Goal: Task Accomplishment & Management: Manage account settings

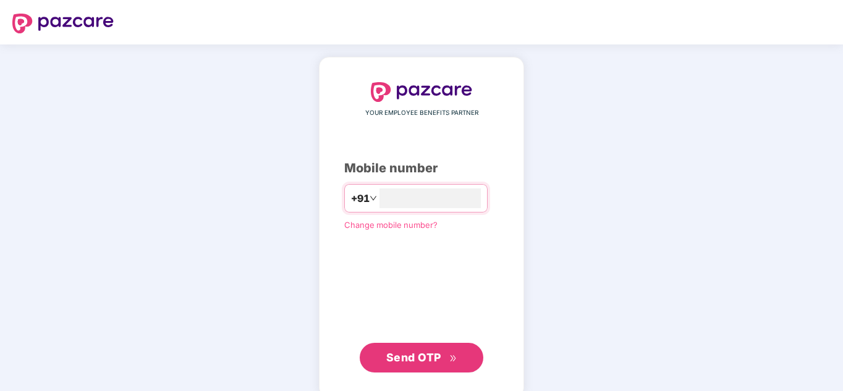
type input "**********"
click at [420, 358] on span "Send OTP" at bounding box center [413, 357] width 55 height 13
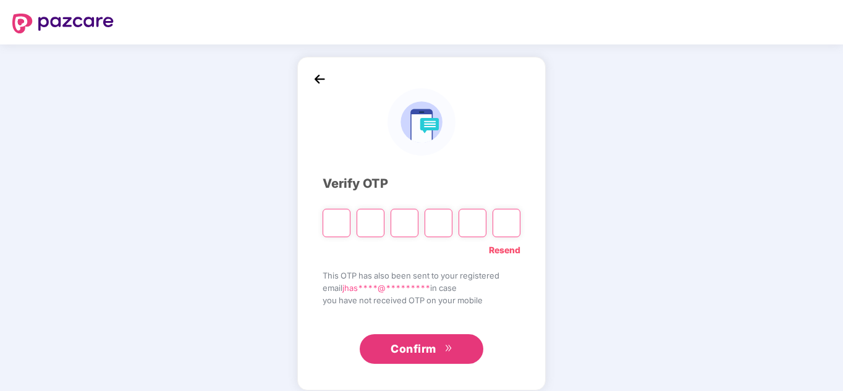
type input "*"
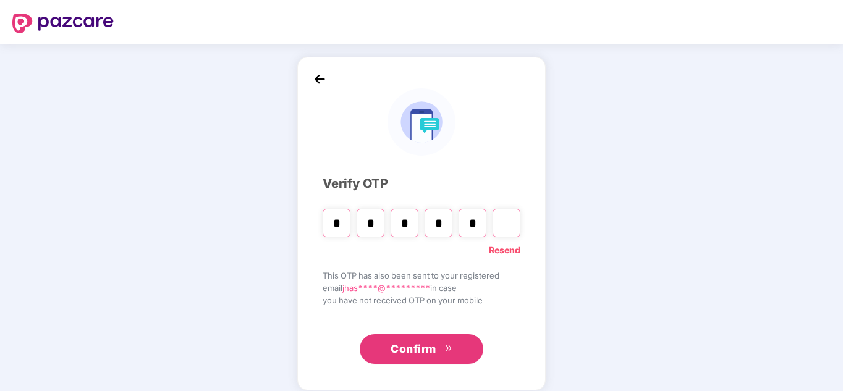
type input "*"
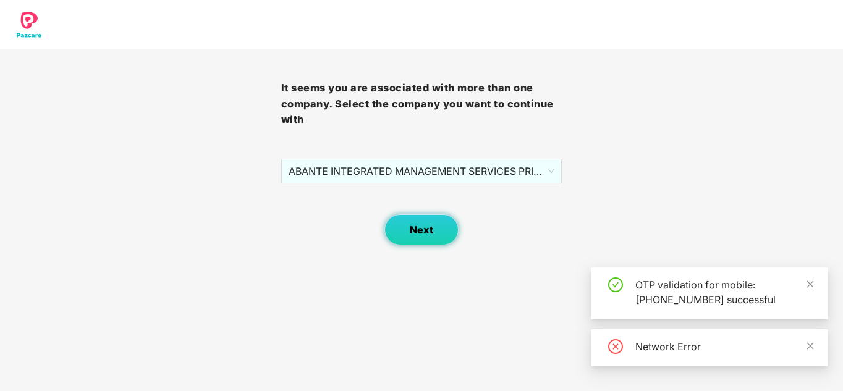
click at [412, 229] on span "Next" at bounding box center [421, 230] width 23 height 12
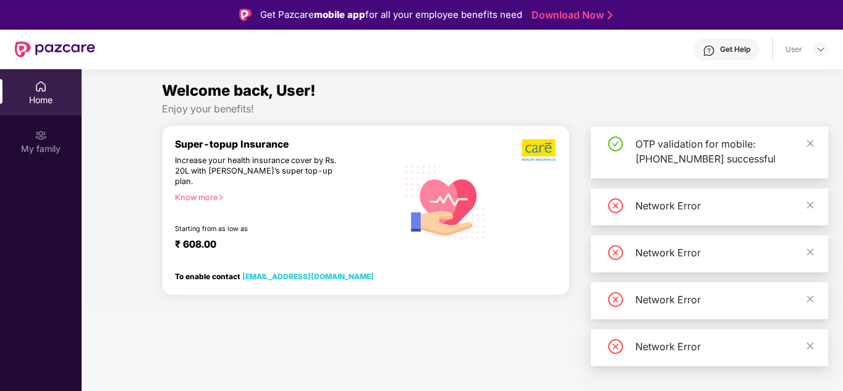
click at [805, 140] on div "OTP validation for mobile: [PHONE_NUMBER] successful" at bounding box center [724, 152] width 178 height 30
click at [808, 142] on icon "close" at bounding box center [810, 143] width 9 height 9
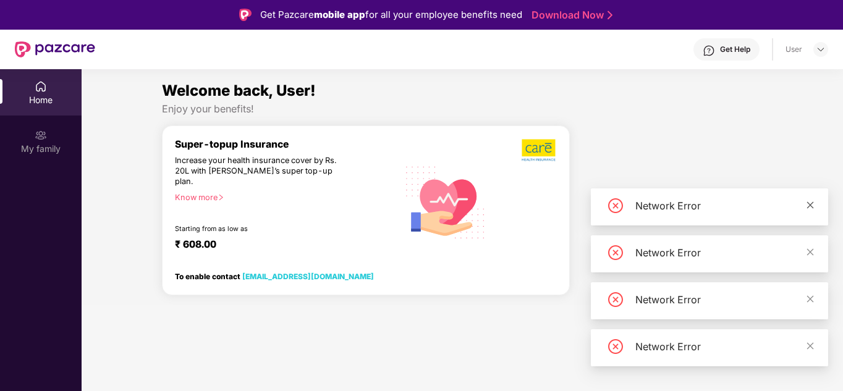
click at [812, 202] on icon "close" at bounding box center [810, 205] width 9 height 9
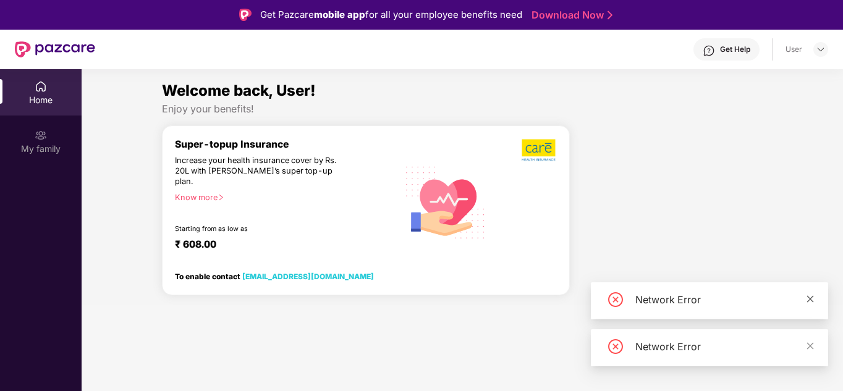
click at [811, 248] on body "Get Pazcare mobile app for all your employee benefits need Download Now Get Hel…" at bounding box center [421, 195] width 843 height 391
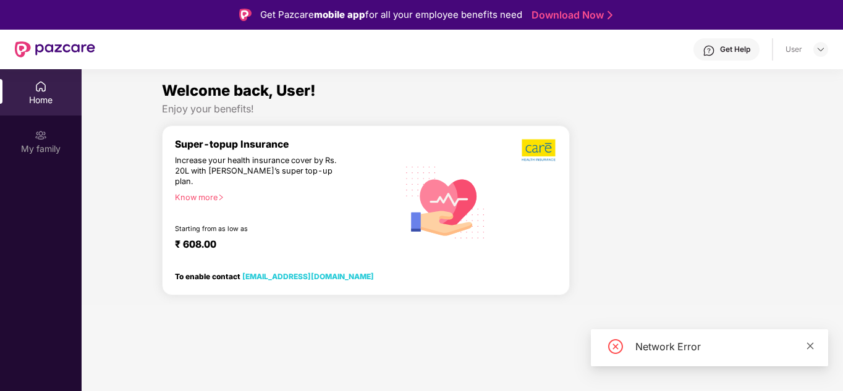
click at [813, 344] on icon "close" at bounding box center [810, 346] width 9 height 9
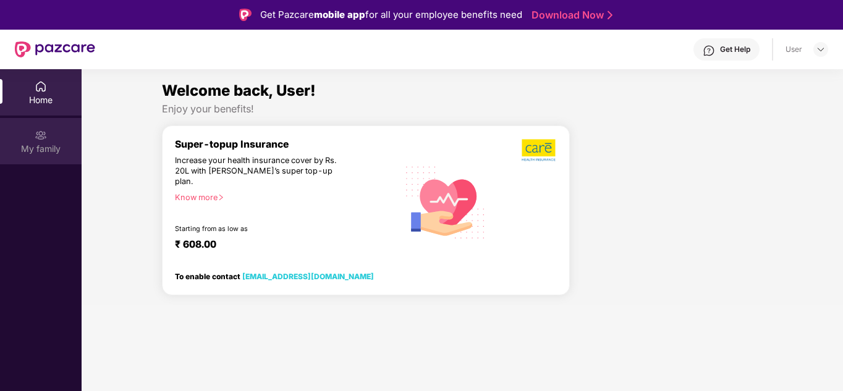
click at [41, 152] on div "My family" at bounding box center [41, 149] width 82 height 12
